Goal: Transaction & Acquisition: Purchase product/service

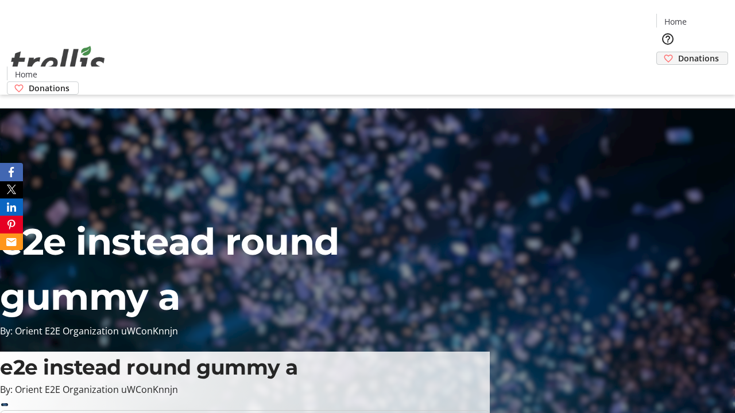
click at [678, 52] on span "Donations" at bounding box center [698, 58] width 41 height 12
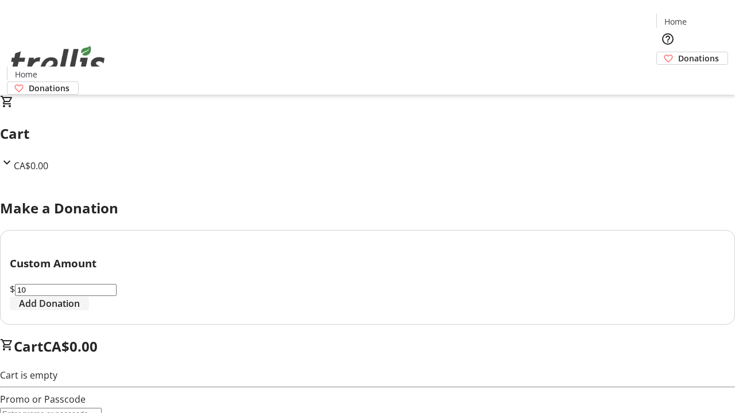
click at [80, 311] on span "Add Donation" at bounding box center [49, 304] width 61 height 14
select select "CA"
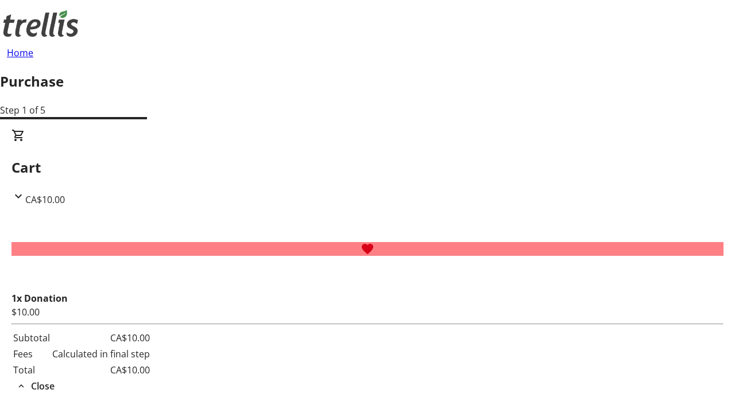
type input "[EMAIL_ADDRESS][DOMAIN_NAME]"
type input "Silas"
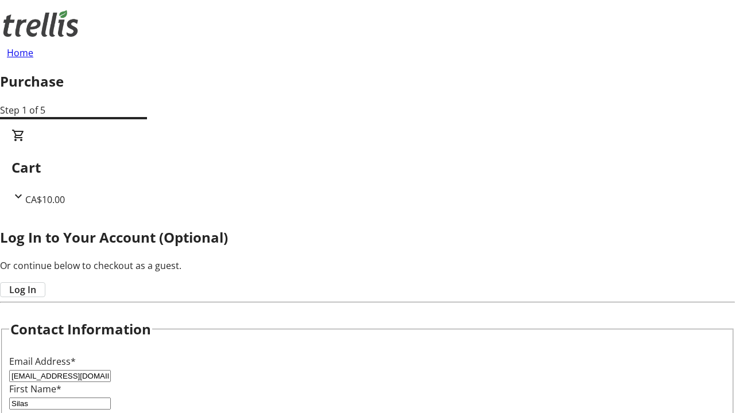
type input "[PERSON_NAME]"
type input "[STREET_ADDRESS][PERSON_NAME]"
type input "Kelowna"
select select "BC"
type input "Kelowna"
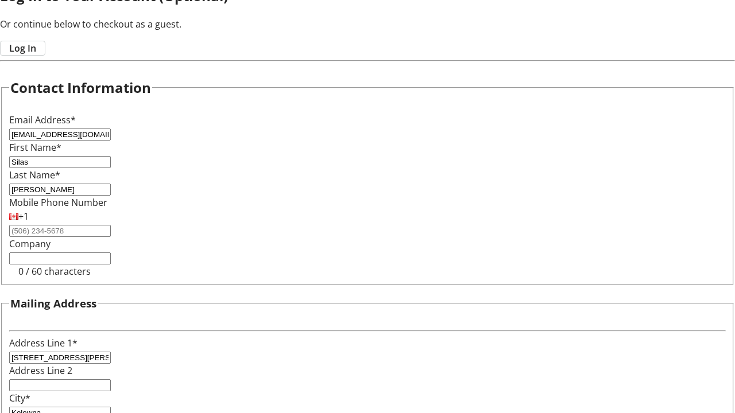
type input "V1Y 0C2"
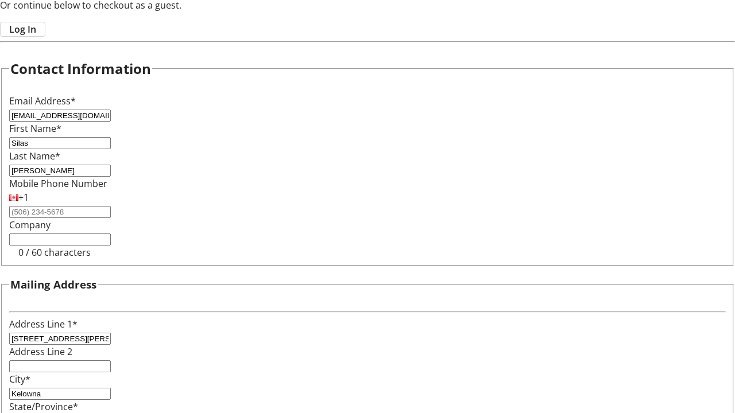
scroll to position [309, 0]
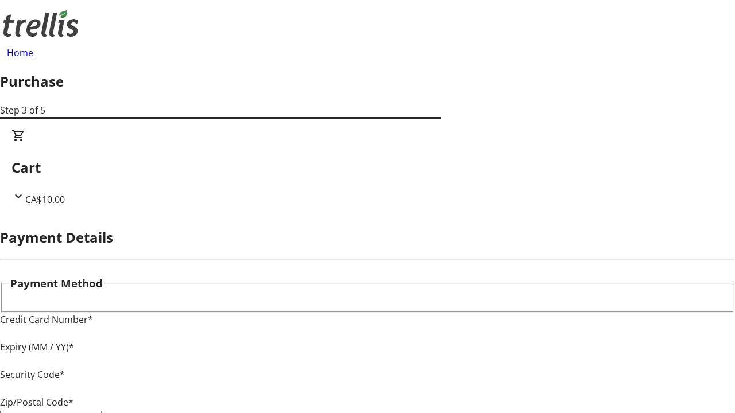
type input "V1Y 0C2"
